Goal: Obtain resource: Download file/media

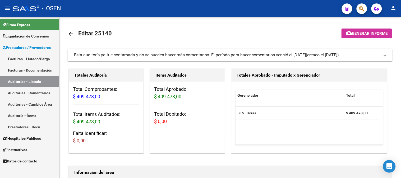
click at [36, 80] on link "Auditorías - Listado" at bounding box center [29, 81] width 59 height 11
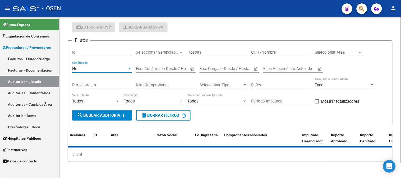
click at [81, 68] on div "No" at bounding box center [99, 68] width 55 height 5
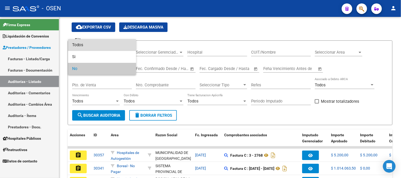
click at [88, 48] on span "Todos" at bounding box center [102, 45] width 60 height 12
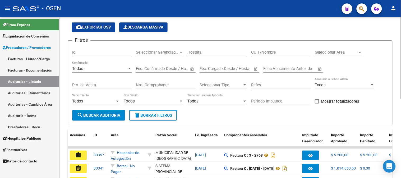
click at [149, 82] on div "Nro. Comprobante" at bounding box center [166, 83] width 60 height 11
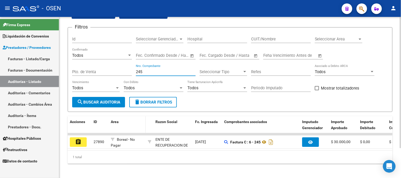
scroll to position [36, 0]
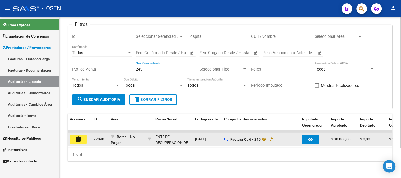
type input "245"
click at [85, 136] on button "assignment" at bounding box center [78, 140] width 17 height 10
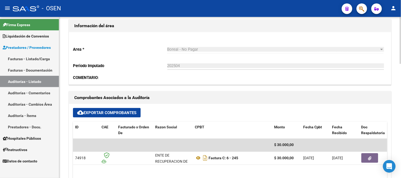
scroll to position [176, 0]
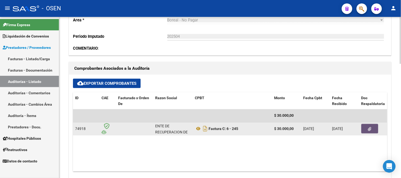
click at [367, 127] on button "button" at bounding box center [369, 129] width 17 height 10
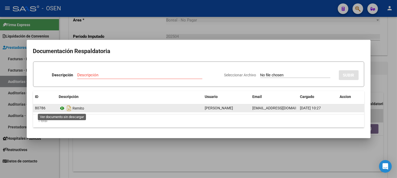
click at [63, 107] on icon at bounding box center [62, 108] width 7 height 6
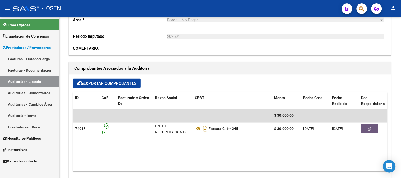
click at [42, 84] on link "Auditorías - Listado" at bounding box center [29, 81] width 59 height 11
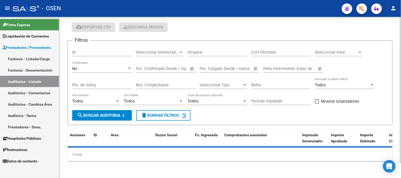
click at [96, 65] on div "PRESTADORES -> Auditoría de Comprobantes / Prestaciones cloud_download Exportar…" at bounding box center [230, 85] width 325 height 152
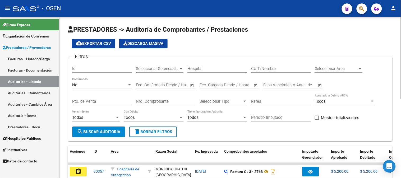
click at [101, 81] on div "No Confirmado" at bounding box center [102, 83] width 60 height 11
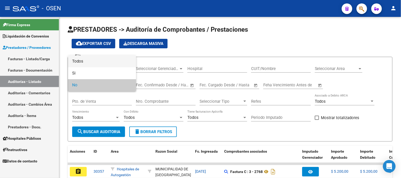
click at [102, 63] on span "Todos" at bounding box center [102, 61] width 60 height 12
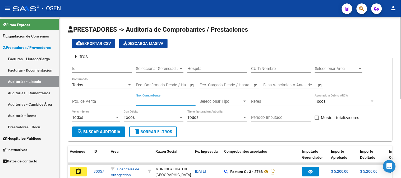
click at [141, 99] on input "Nro. Comprobante" at bounding box center [166, 101] width 60 height 5
type input "2"
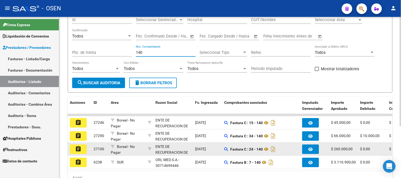
scroll to position [59, 0]
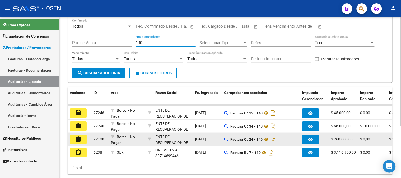
type input "140"
click at [86, 139] on button "assignment" at bounding box center [78, 140] width 17 height 10
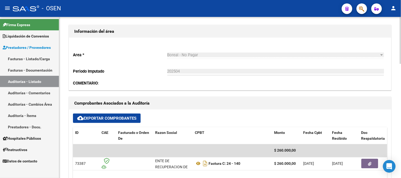
scroll to position [176, 0]
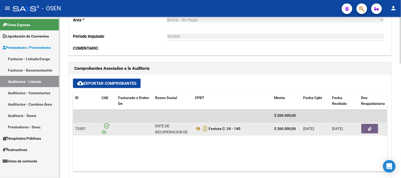
click at [365, 127] on button "button" at bounding box center [369, 129] width 17 height 10
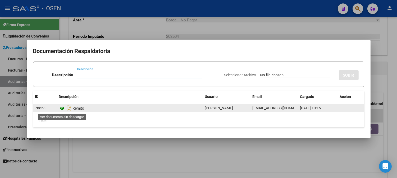
click at [62, 109] on icon at bounding box center [62, 108] width 7 height 6
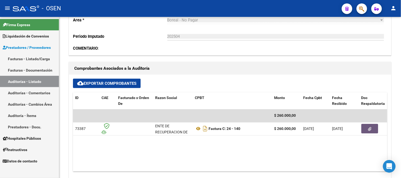
click at [29, 78] on link "Auditorías - Listado" at bounding box center [29, 81] width 59 height 11
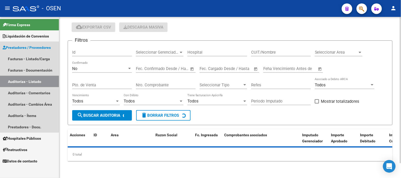
scroll to position [16, 0]
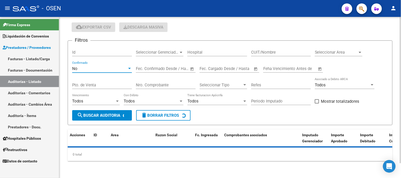
click at [115, 69] on div "No" at bounding box center [99, 68] width 55 height 5
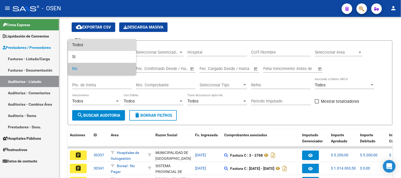
click at [106, 46] on span "Todos" at bounding box center [102, 45] width 60 height 12
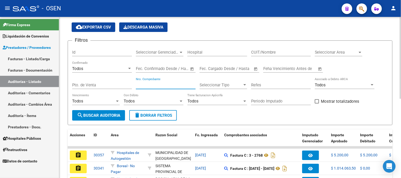
click at [147, 86] on input "Nro. Comprobante" at bounding box center [166, 85] width 60 height 5
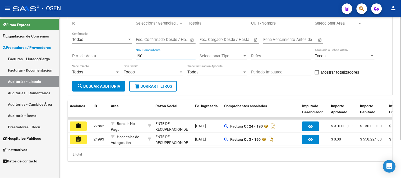
scroll to position [50, 0]
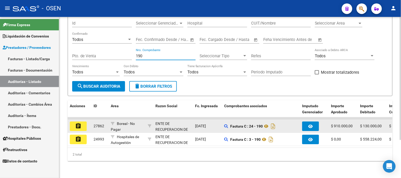
type input "190"
click at [86, 123] on button "assignment" at bounding box center [78, 127] width 17 height 10
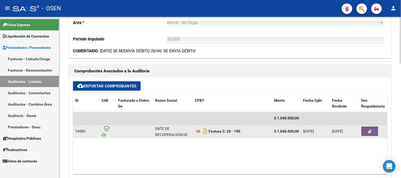
scroll to position [176, 0]
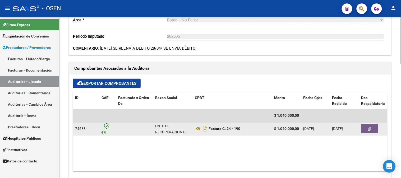
click at [369, 131] on button "button" at bounding box center [369, 129] width 17 height 10
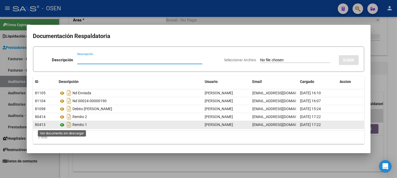
click at [64, 126] on icon at bounding box center [62, 125] width 7 height 6
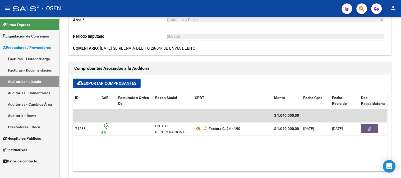
click at [36, 81] on link "Auditorías - Listado" at bounding box center [29, 81] width 59 height 11
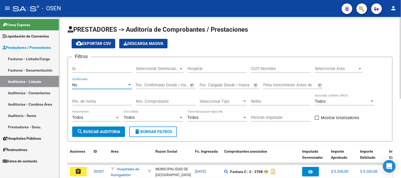
click at [125, 85] on div "No" at bounding box center [99, 85] width 55 height 5
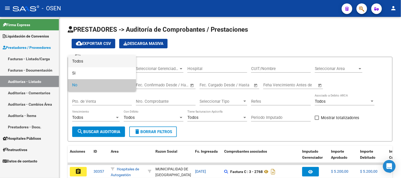
click at [108, 64] on span "Todos" at bounding box center [102, 61] width 60 height 12
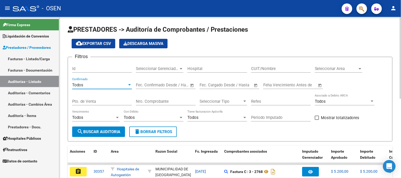
click at [146, 100] on input "Nro. Comprobante" at bounding box center [166, 101] width 60 height 5
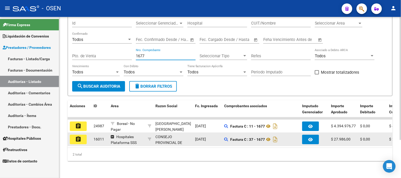
scroll to position [50, 0]
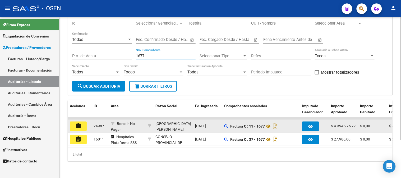
type input "1677"
click at [82, 123] on button "assignment" at bounding box center [78, 127] width 17 height 10
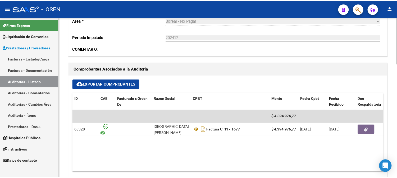
scroll to position [176, 0]
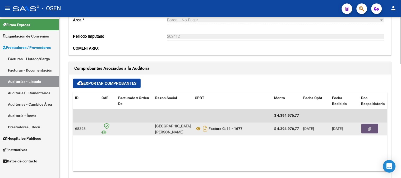
click at [368, 130] on icon "button" at bounding box center [369, 129] width 3 height 4
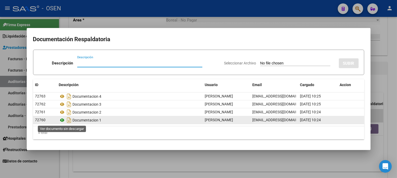
click at [62, 120] on icon at bounding box center [62, 120] width 7 height 6
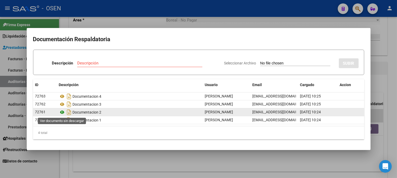
click at [62, 112] on icon at bounding box center [62, 112] width 7 height 6
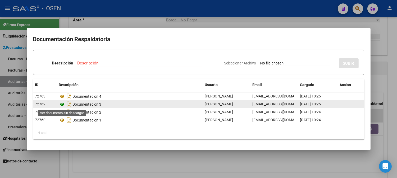
click at [62, 105] on icon at bounding box center [62, 104] width 7 height 6
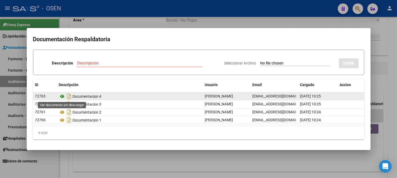
click at [61, 98] on icon at bounding box center [62, 96] width 7 height 6
